Goal: Information Seeking & Learning: Learn about a topic

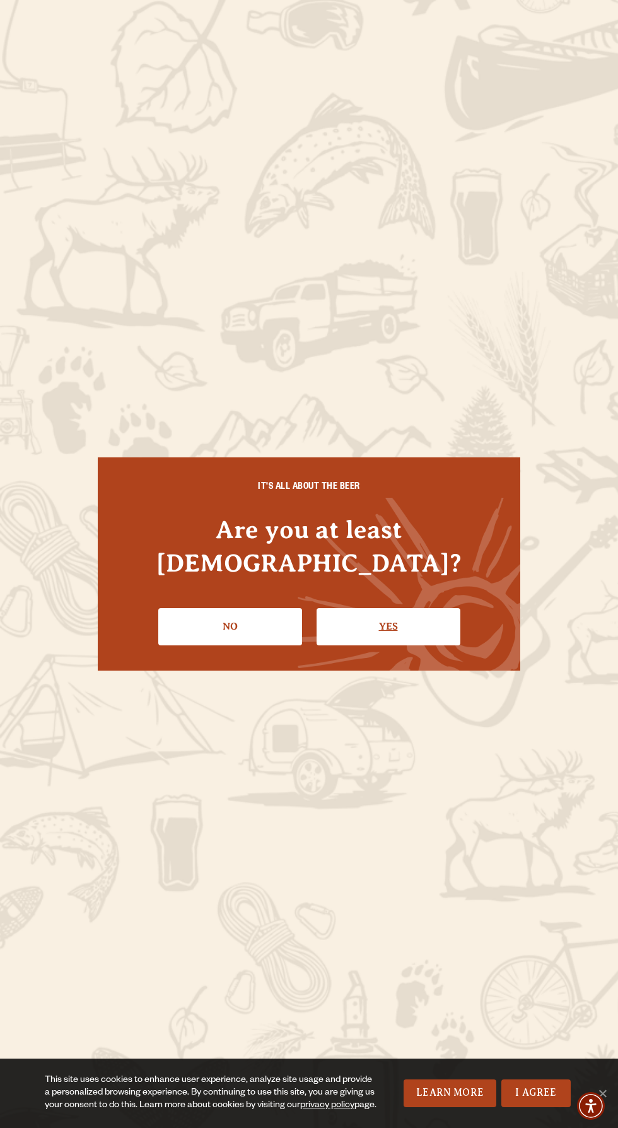
click at [427, 625] on link "Yes" at bounding box center [389, 626] width 144 height 37
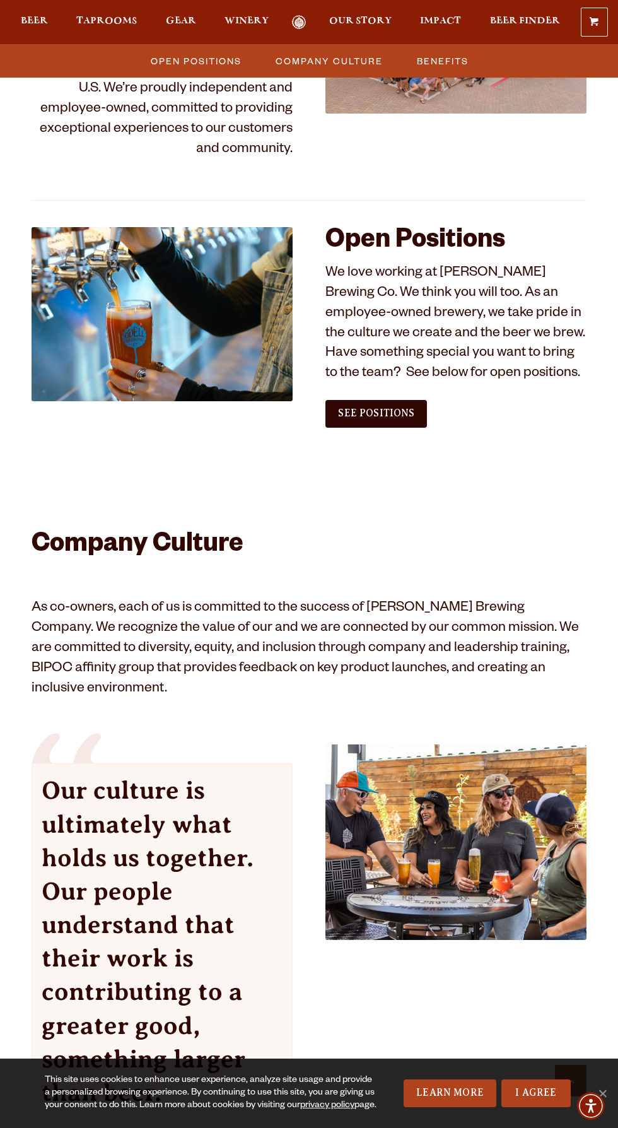
scroll to position [560, 0]
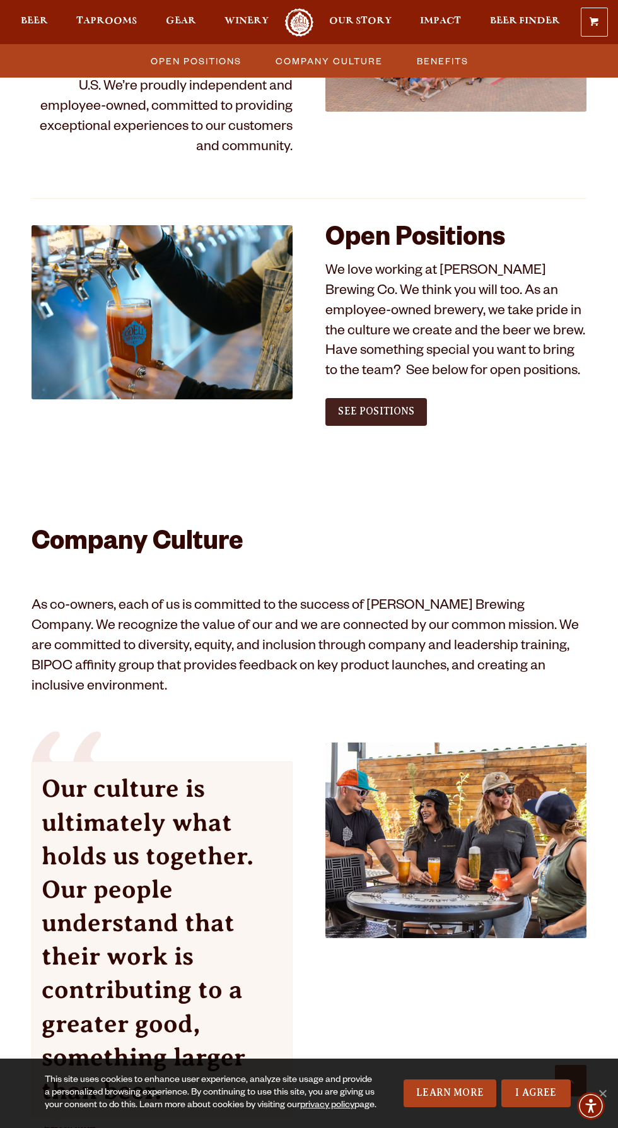
click at [398, 411] on span "See Positions" at bounding box center [376, 411] width 76 height 11
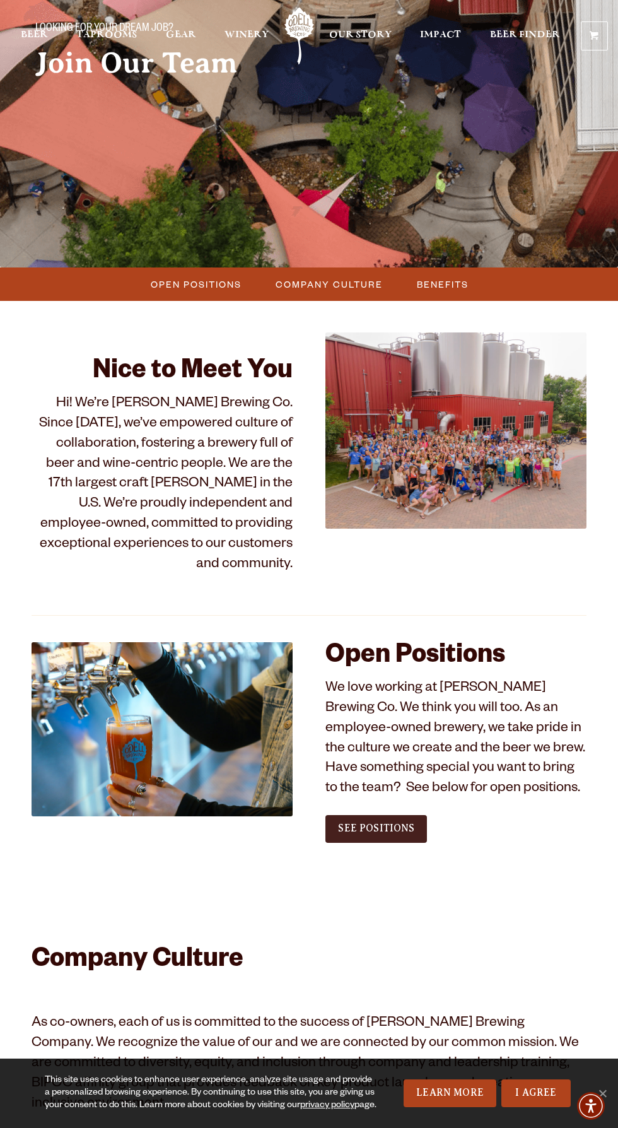
scroll to position [0, 0]
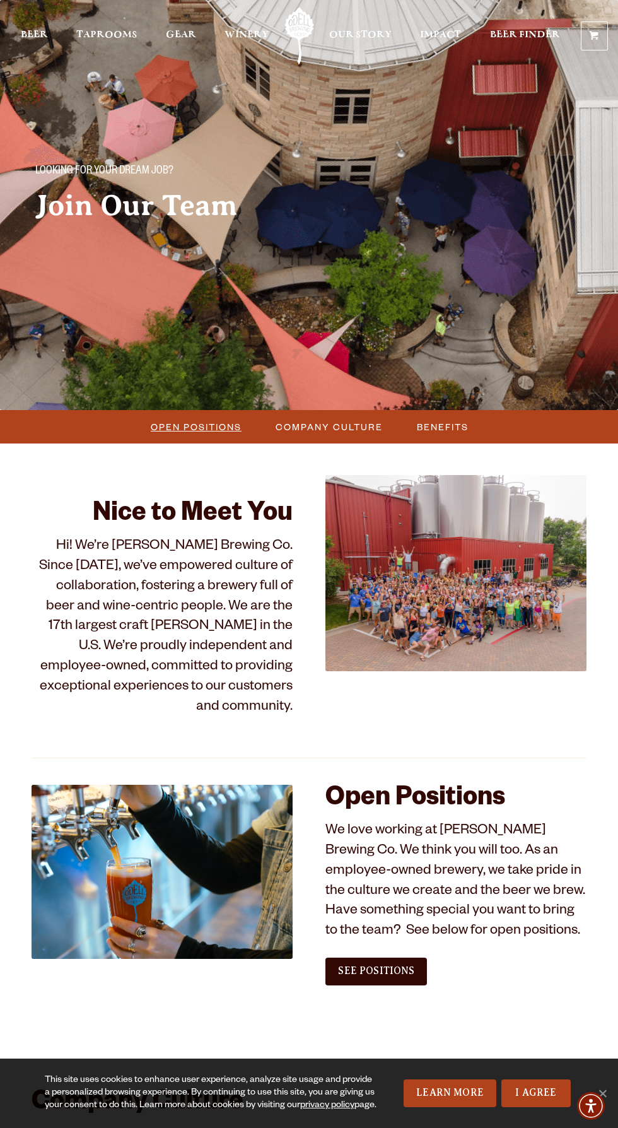
click at [199, 433] on span "Open Positions" at bounding box center [196, 427] width 91 height 18
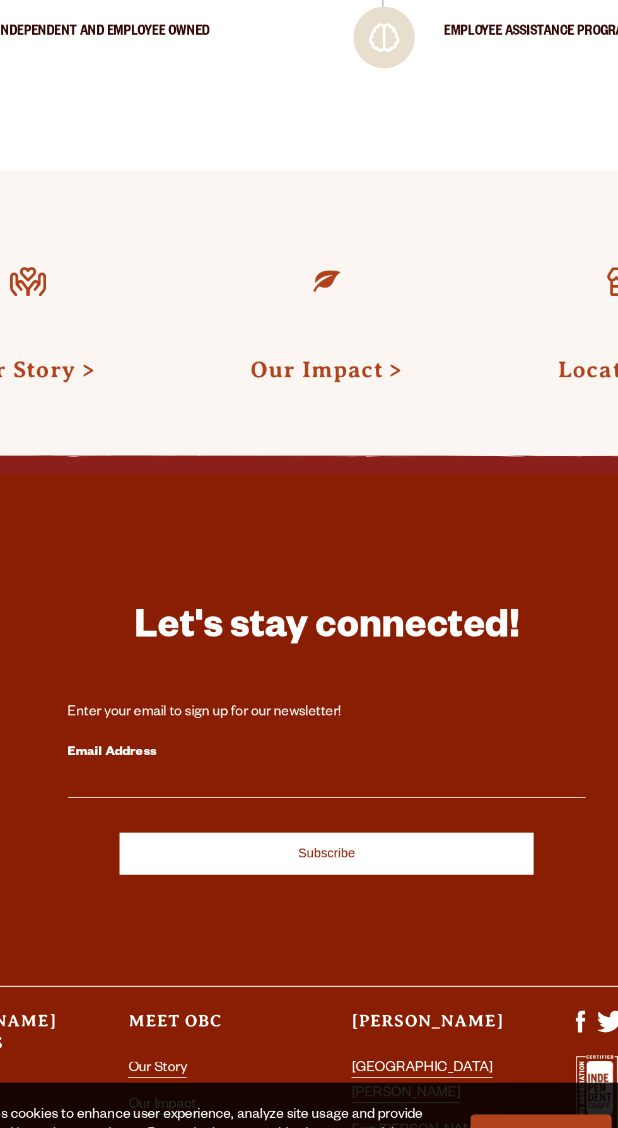
scroll to position [1777, 0]
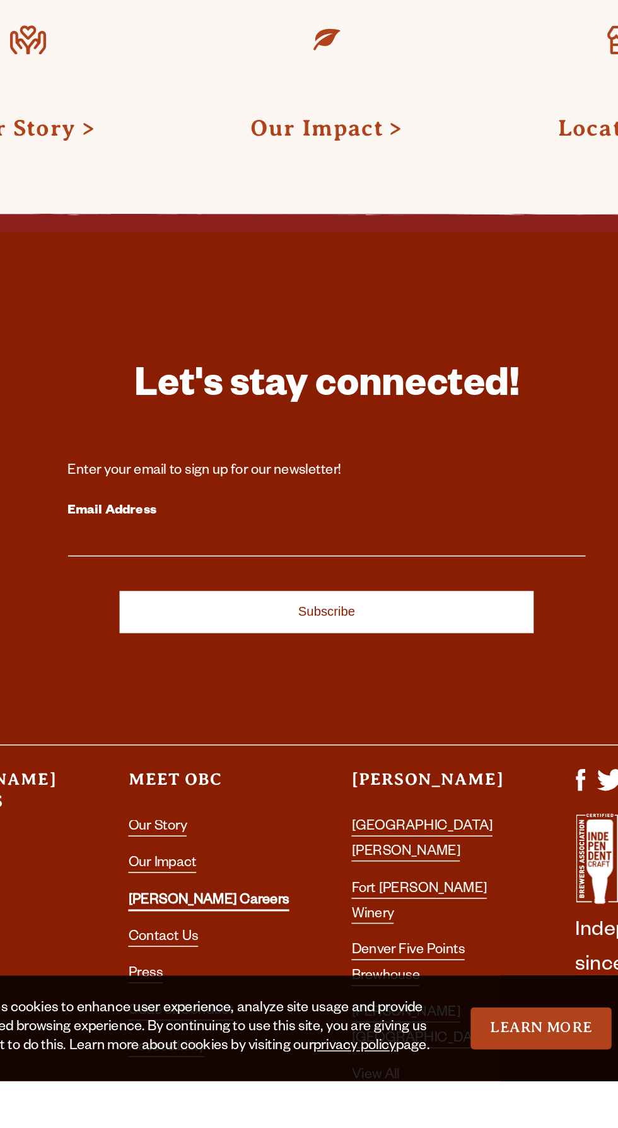
click at [228, 1009] on link "[PERSON_NAME] Careers" at bounding box center [232, 1010] width 106 height 11
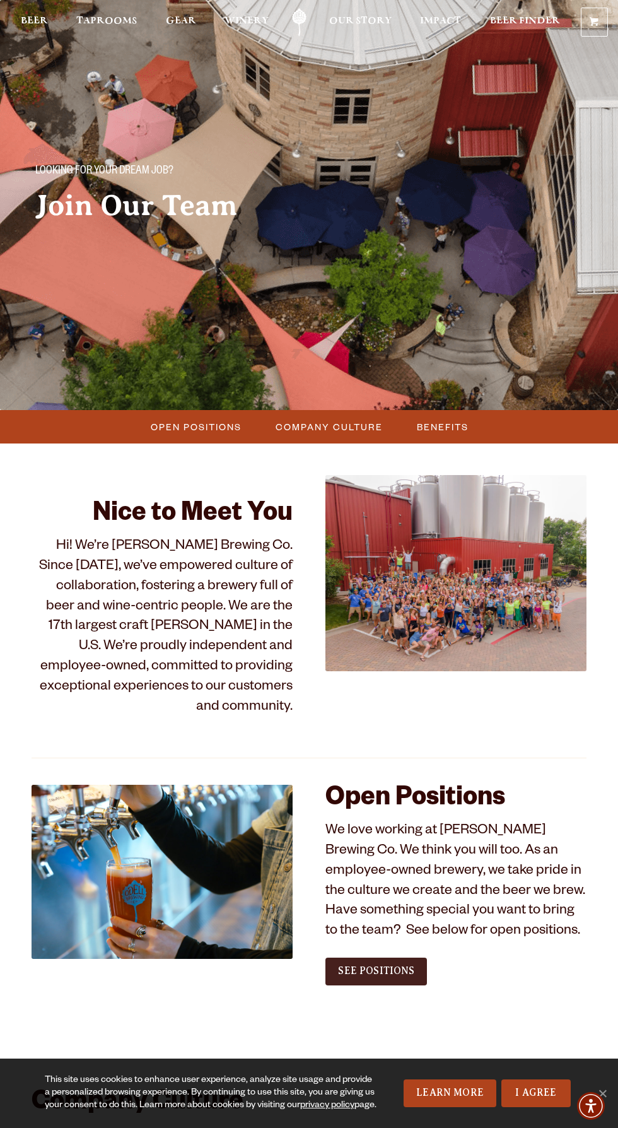
click at [422, 966] on link "See Positions" at bounding box center [377, 972] width 102 height 28
